Goal: Information Seeking & Learning: Learn about a topic

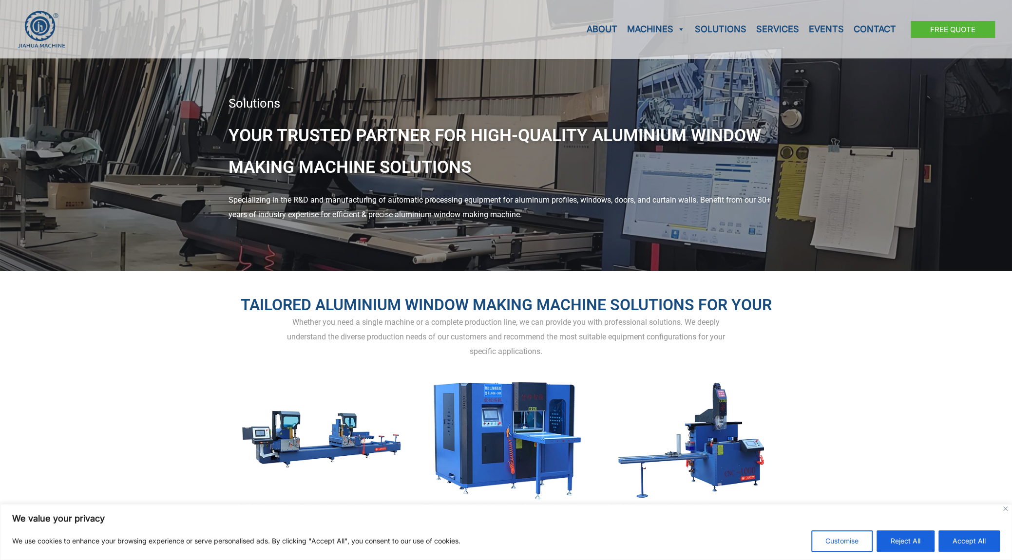
click at [425, 324] on div "Whether you need a single machine or a complete production line, we can provide…" at bounding box center [507, 336] width 556 height 43
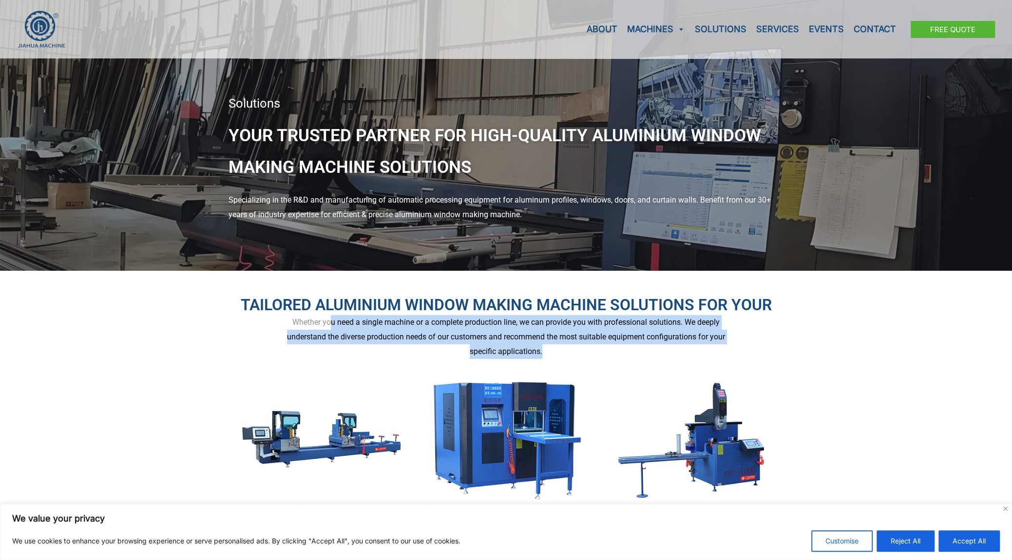
click at [425, 324] on div "Whether you need a single machine or a complete production line, we can provide…" at bounding box center [507, 336] width 556 height 43
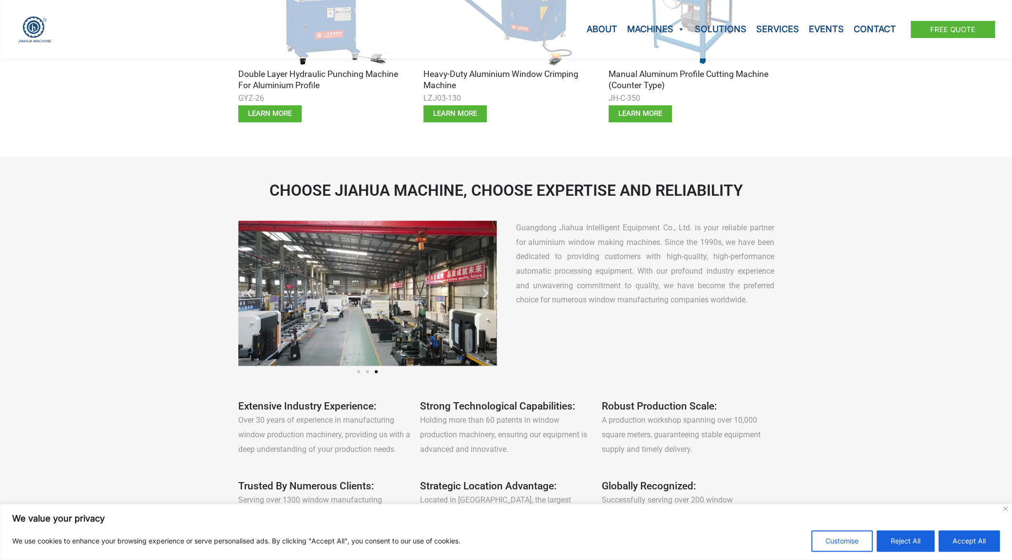
scroll to position [634, 0]
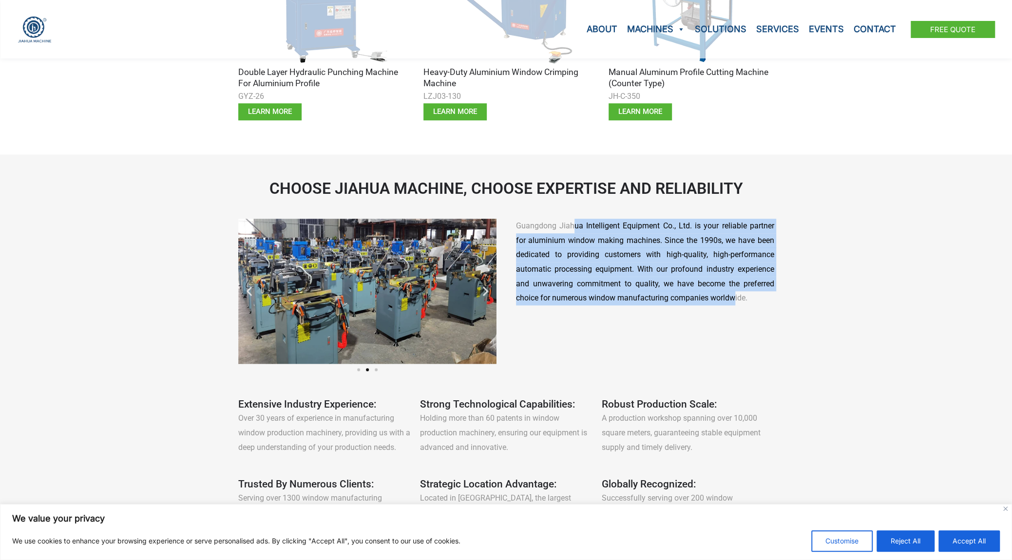
drag, startPoint x: 533, startPoint y: 229, endPoint x: 700, endPoint y: 312, distance: 186.8
click at [700, 312] on div "Guangdong Jiahua Intelligent Equipment Co., Ltd. is your reliable partner for a…" at bounding box center [645, 299] width 268 height 170
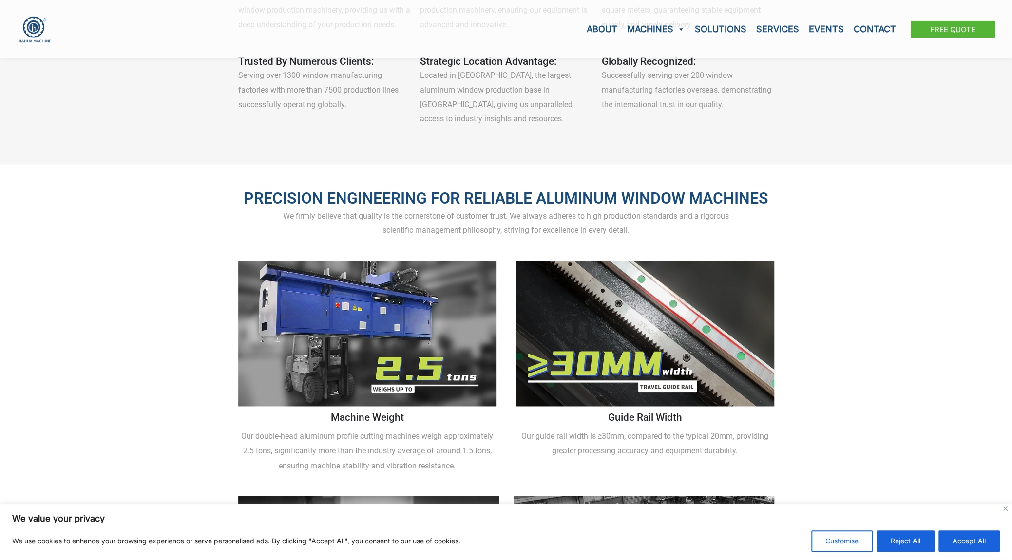
scroll to position [1072, 0]
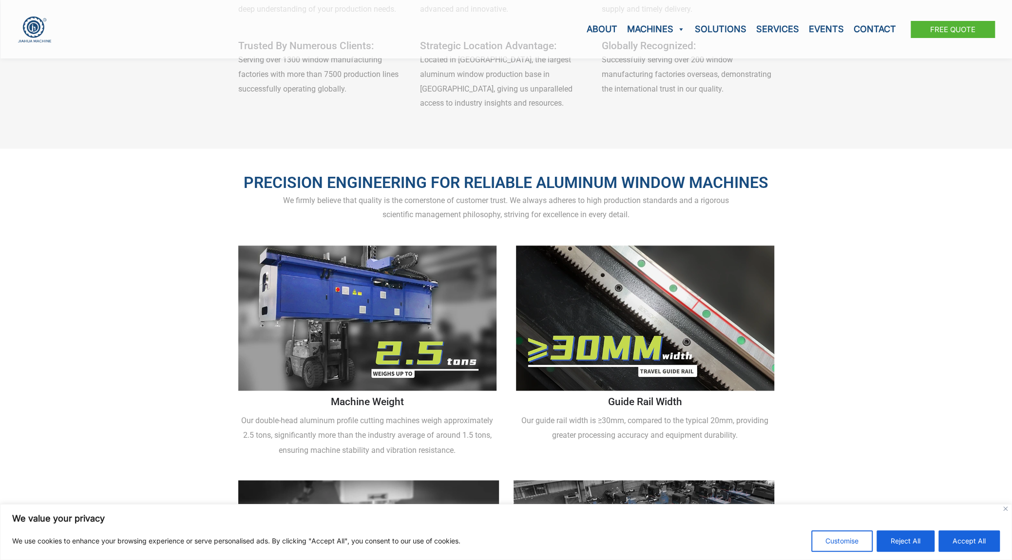
click at [388, 440] on p "Our double-head aluminum profile cutting machines weigh approximately 2.5 tons,…" at bounding box center [367, 435] width 258 height 43
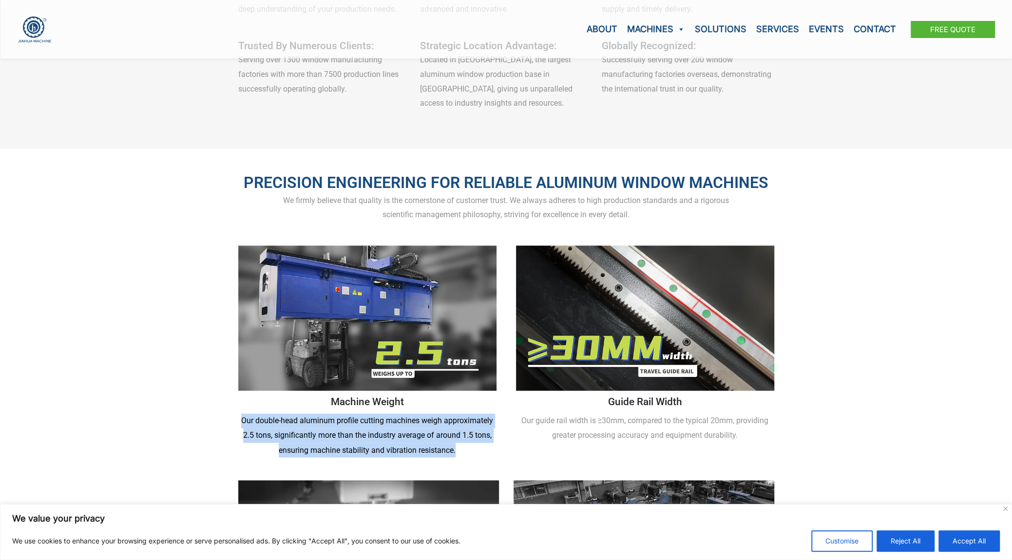
click at [388, 440] on p "Our double-head aluminum profile cutting machines weigh approximately 2.5 tons,…" at bounding box center [367, 435] width 258 height 43
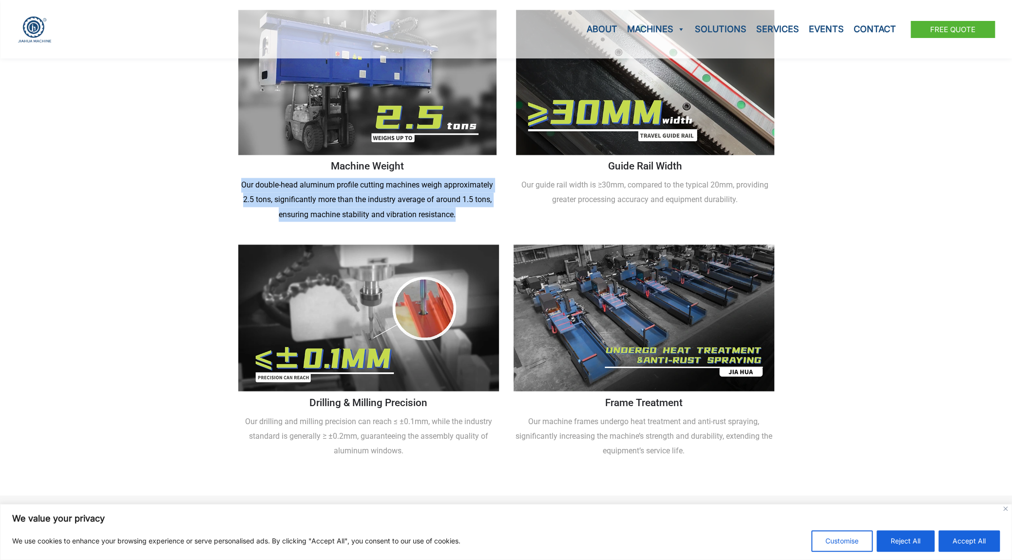
scroll to position [1365, 0]
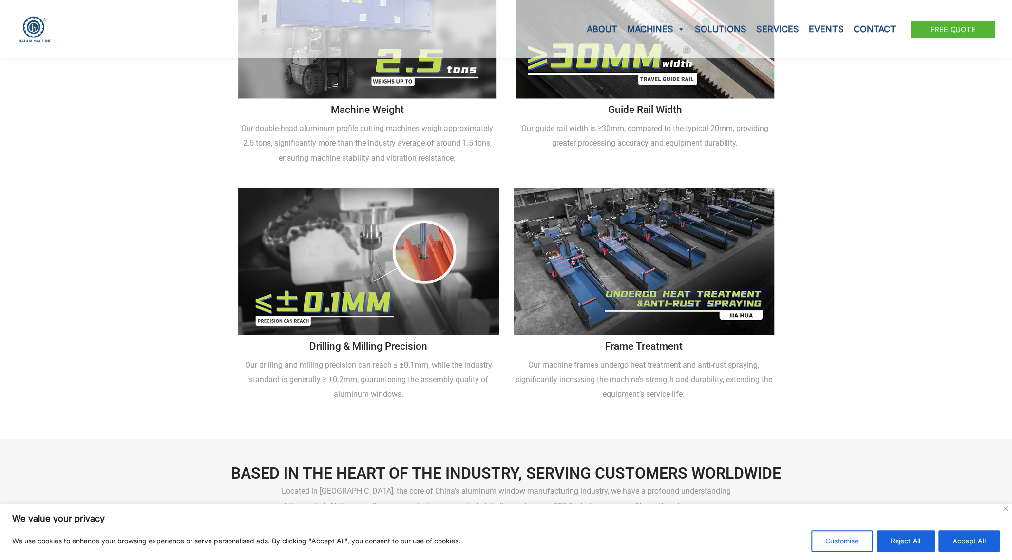
click at [604, 358] on p "Our machine frames undergo heat treatment and anti-rust spraying, significantly…" at bounding box center [644, 379] width 261 height 43
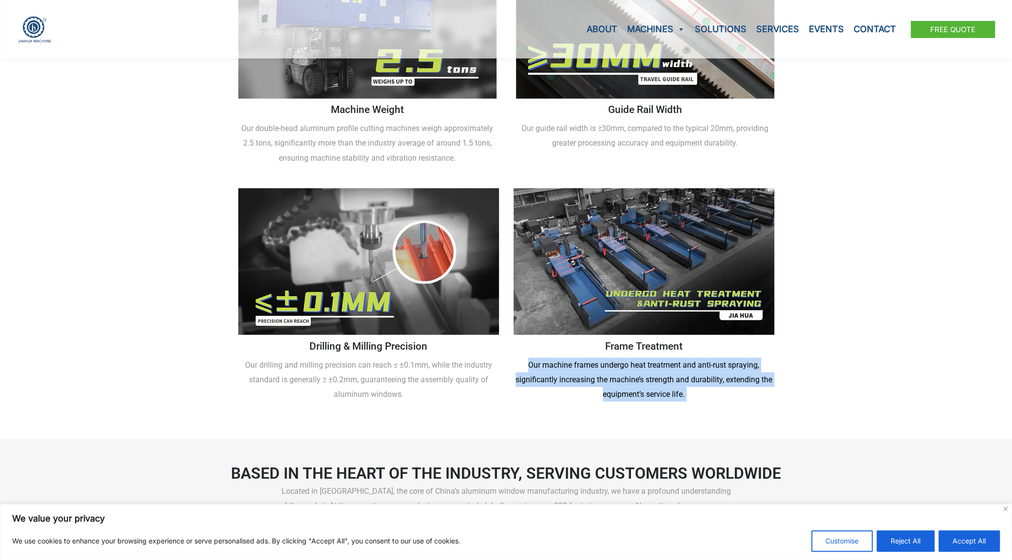
click at [604, 358] on p "Our machine frames undergo heat treatment and anti-rust spraying, significantly…" at bounding box center [644, 379] width 261 height 43
click at [547, 367] on p "Our machine frames undergo heat treatment and anti-rust spraying, significantly…" at bounding box center [644, 379] width 261 height 43
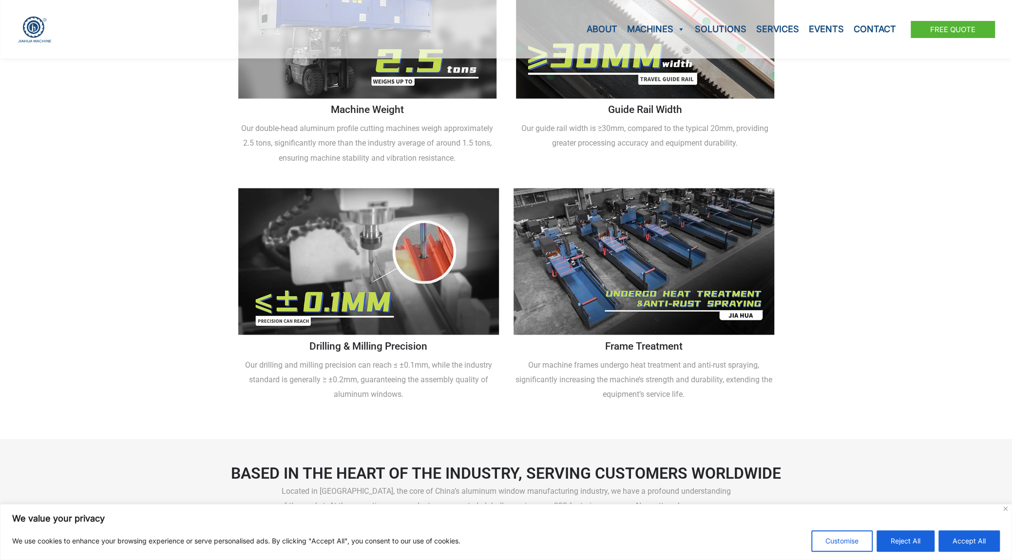
click at [553, 358] on p "Our machine frames undergo heat treatment and anti-rust spraying, significantly…" at bounding box center [644, 379] width 261 height 43
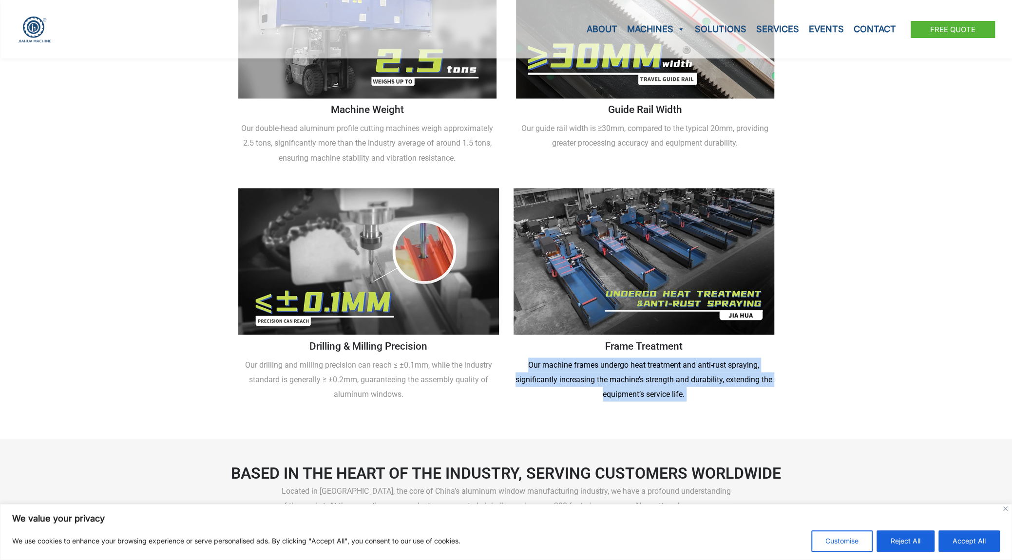
click at [553, 358] on p "Our machine frames undergo heat treatment and anti-rust spraying, significantly…" at bounding box center [644, 379] width 261 height 43
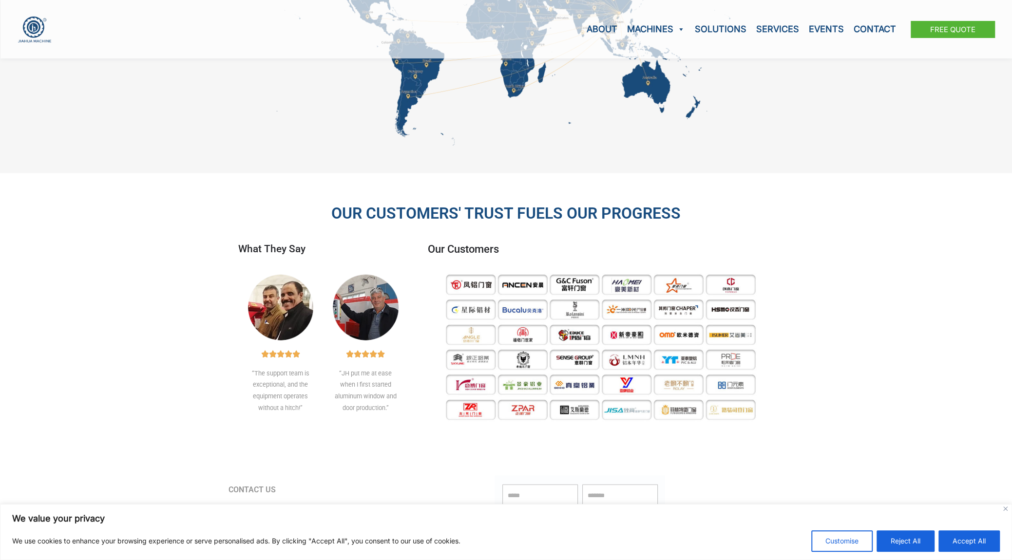
scroll to position [2047, 0]
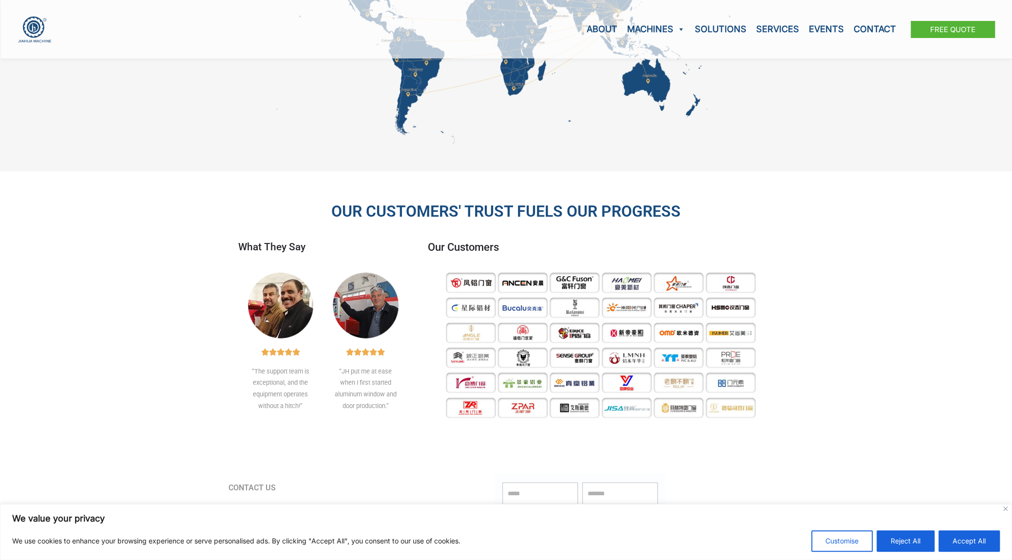
click at [377, 389] on div "“JH put me at ease when I first started aluminum window and door production.”" at bounding box center [366, 389] width 66 height 46
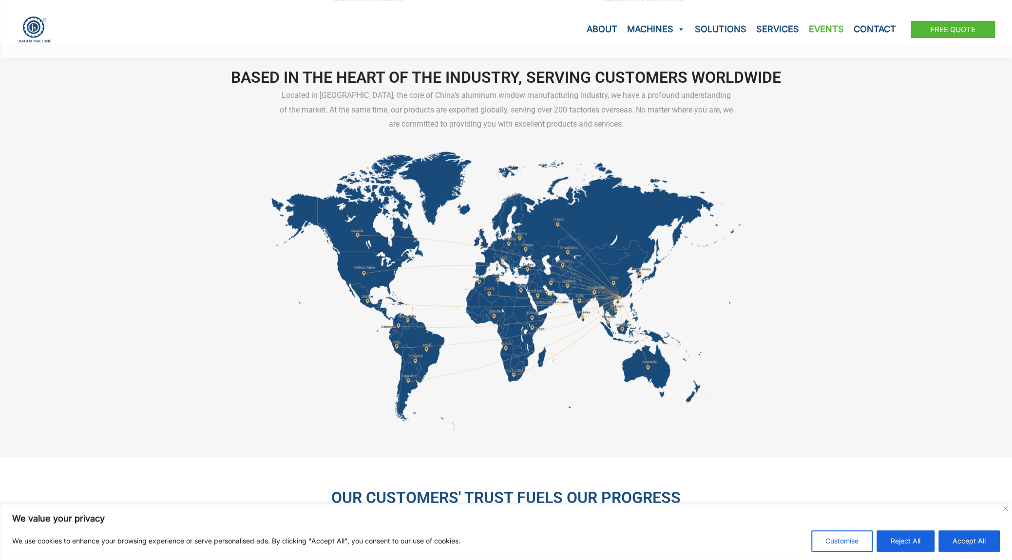
scroll to position [1657, 0]
